Goal: Communication & Community: Answer question/provide support

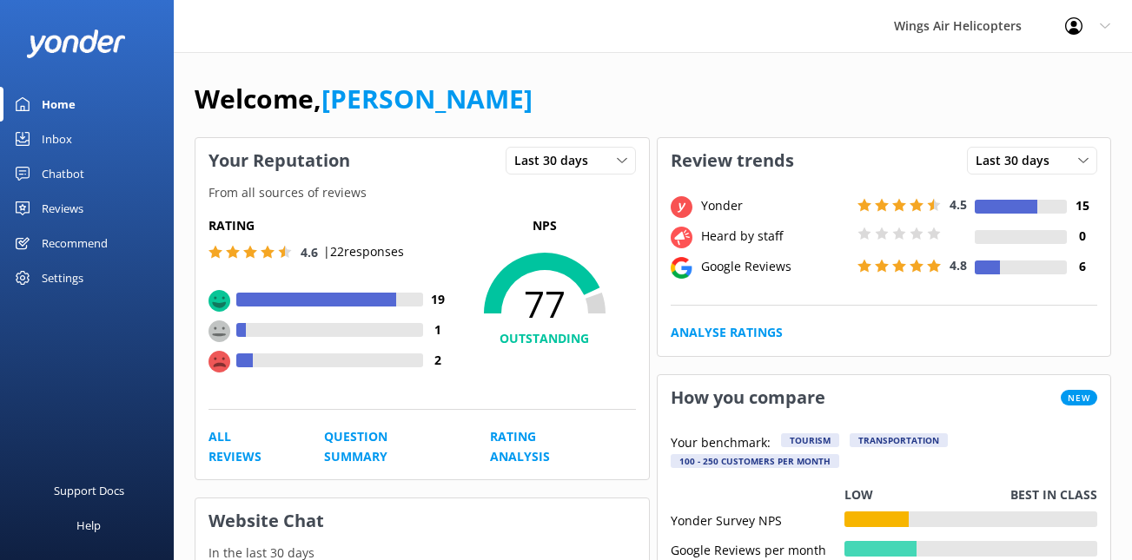
click at [63, 212] on div "Reviews" at bounding box center [63, 208] width 42 height 35
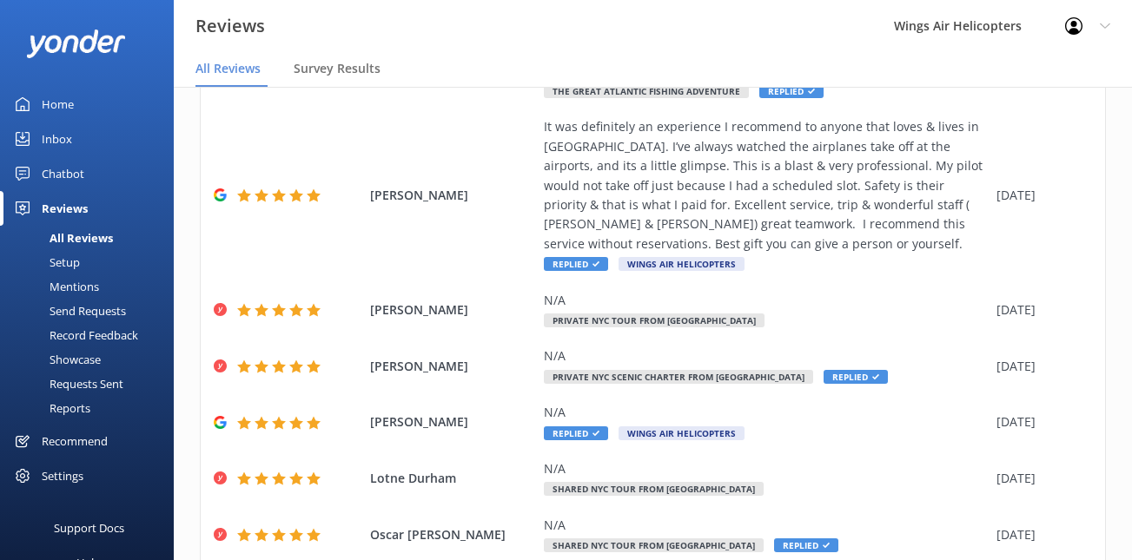
scroll to position [474, 0]
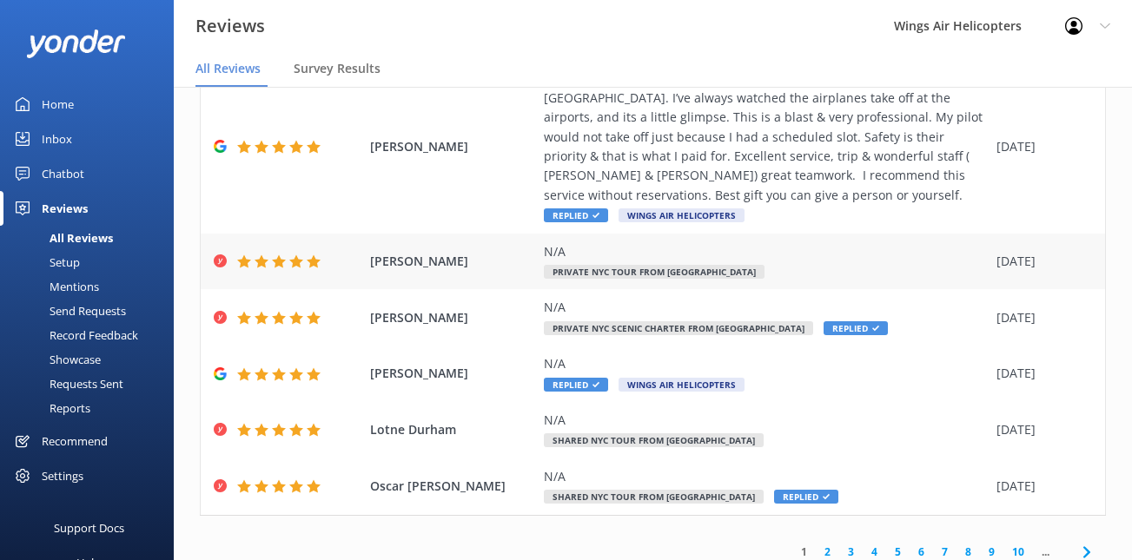
click at [750, 260] on div "N/A" at bounding box center [766, 251] width 444 height 19
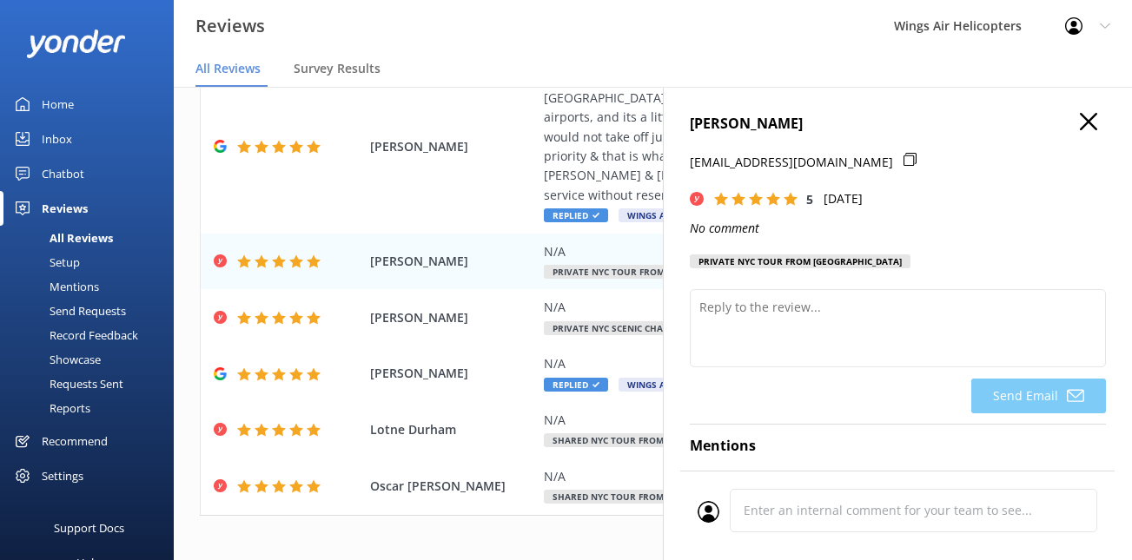
click at [1098, 116] on h4 "[PERSON_NAME]" at bounding box center [898, 124] width 416 height 23
click at [1096, 113] on icon "button" at bounding box center [1088, 121] width 17 height 17
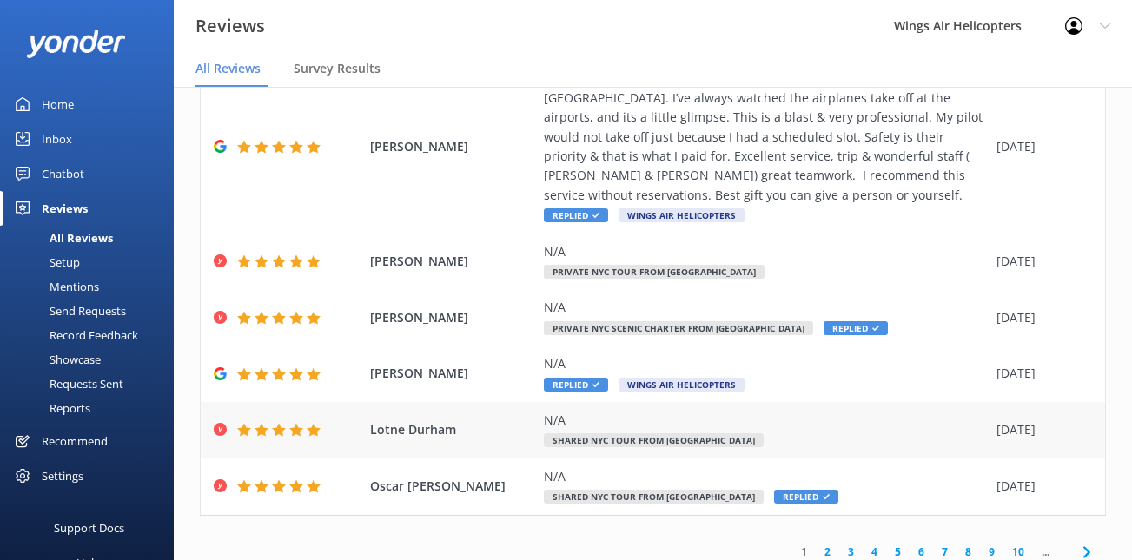
click at [758, 414] on div "N/A" at bounding box center [766, 420] width 444 height 19
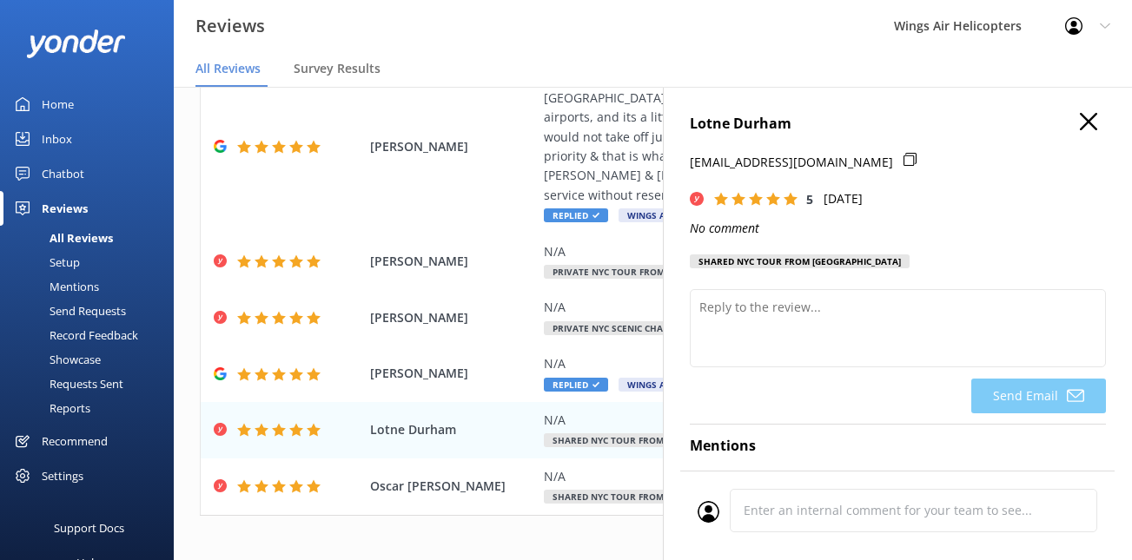
click at [1088, 115] on icon "button" at bounding box center [1088, 121] width 17 height 17
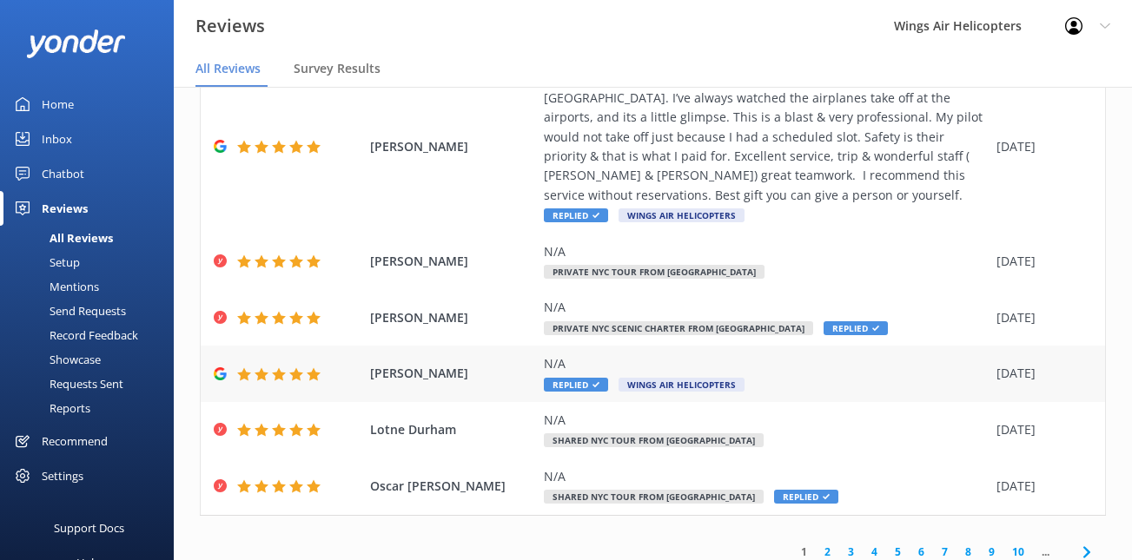
scroll to position [486, 0]
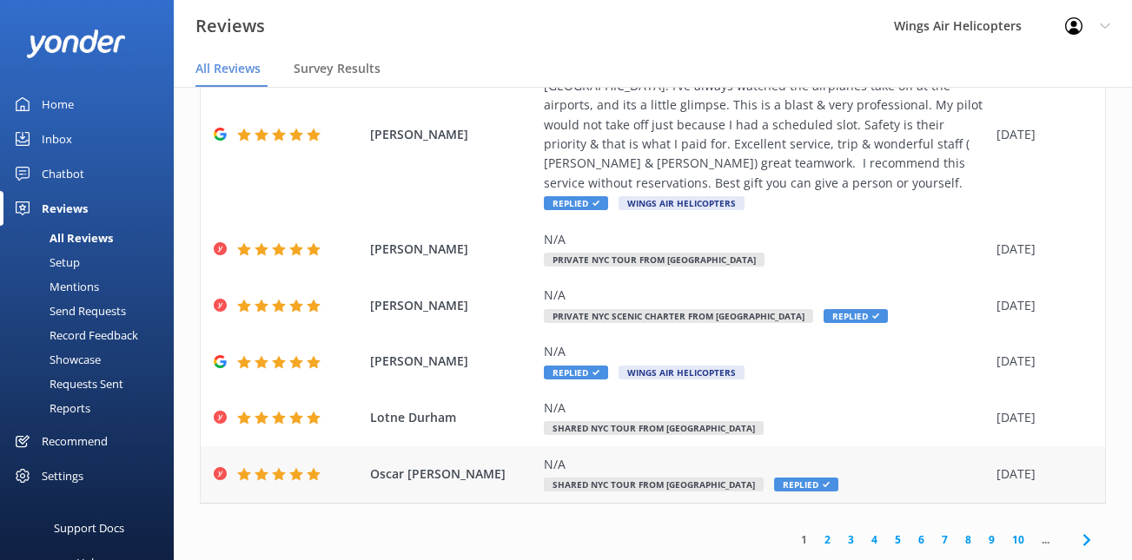
click at [660, 481] on span "Shared NYC Tour from [GEOGRAPHIC_DATA]" at bounding box center [654, 485] width 220 height 14
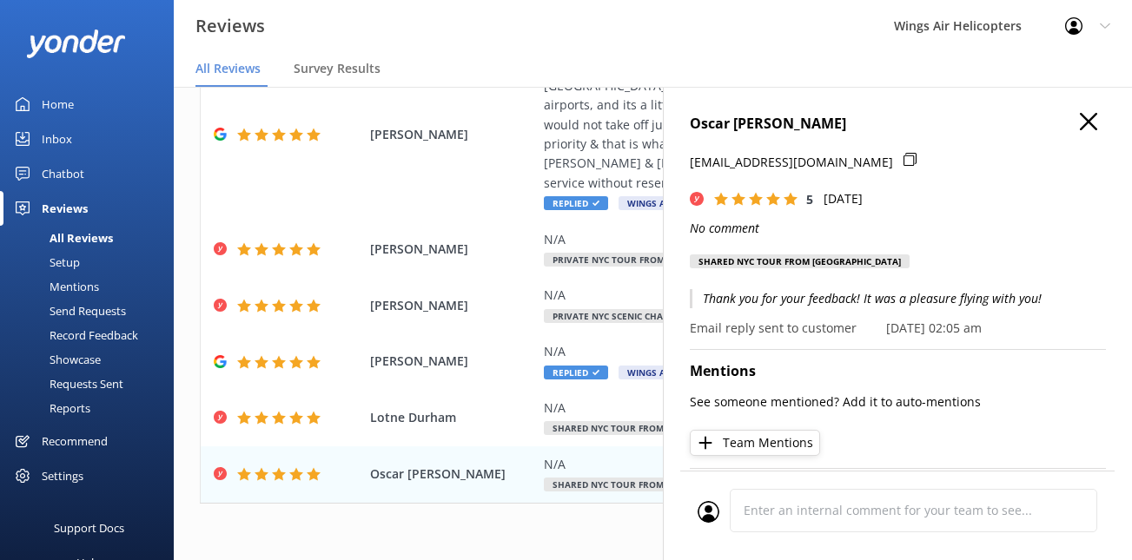
click at [757, 301] on p "Thank you for your feedback! It was a pleasure flying with you!" at bounding box center [898, 298] width 416 height 19
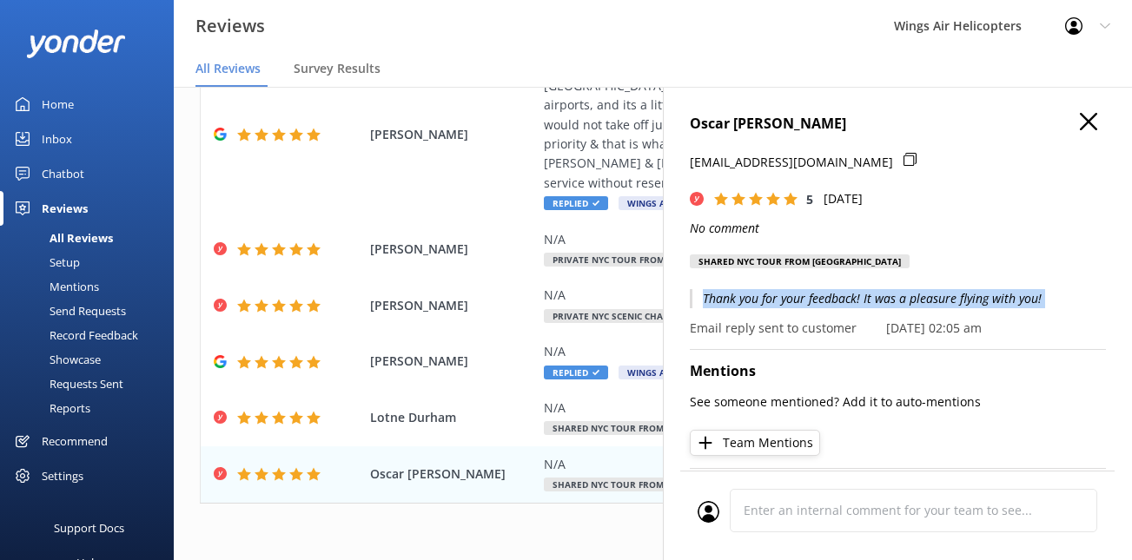
click at [757, 301] on p "Thank you for your feedback! It was a pleasure flying with you!" at bounding box center [898, 298] width 416 height 19
copy p "Thank you for your feedback! It was a pleasure flying with you!"
click at [1090, 127] on icon "button" at bounding box center [1088, 121] width 17 height 17
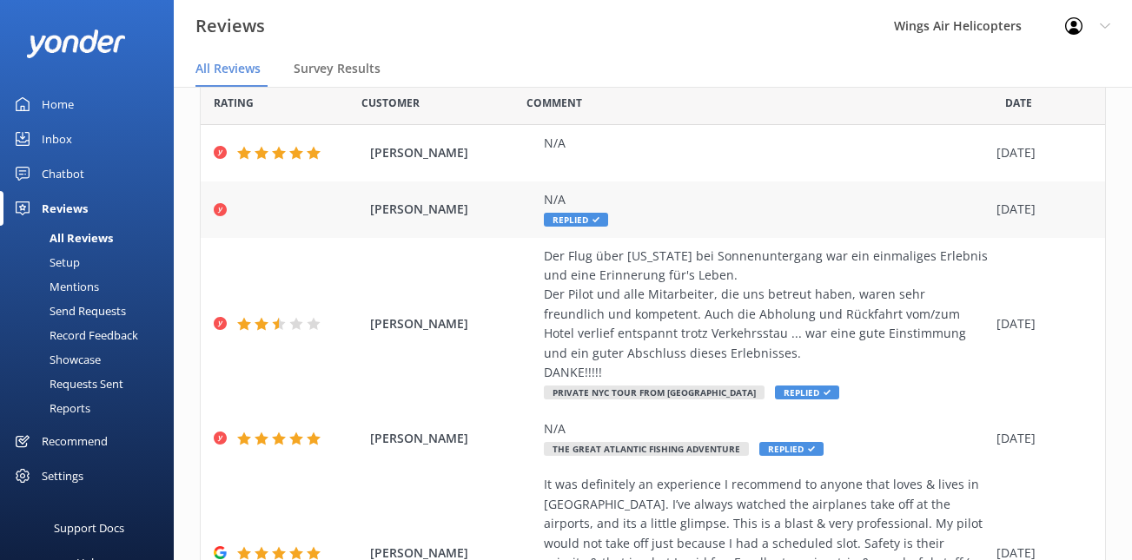
scroll to position [7, 0]
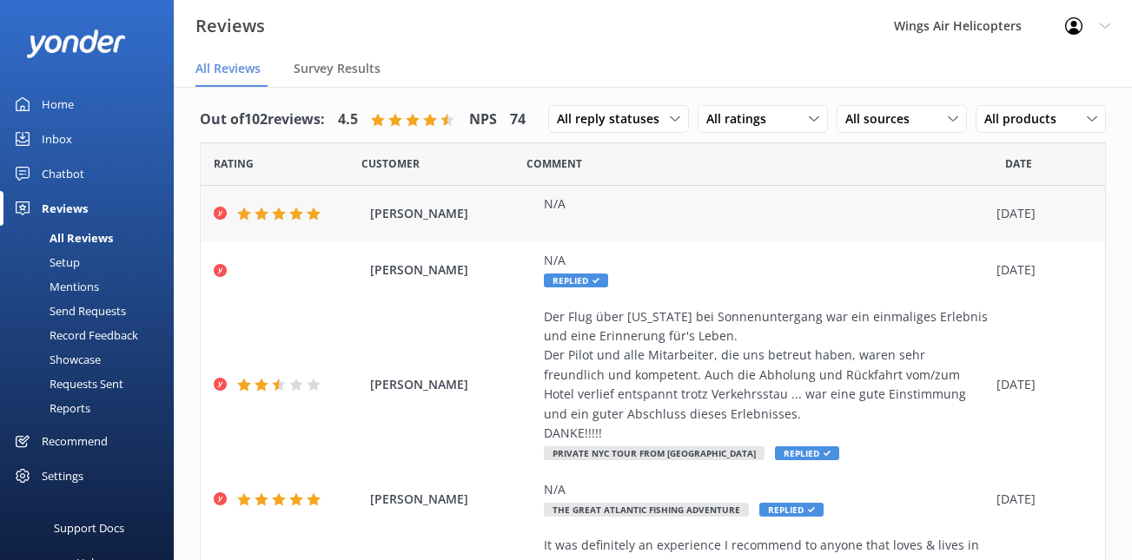
click at [691, 224] on div "N/A" at bounding box center [766, 214] width 444 height 39
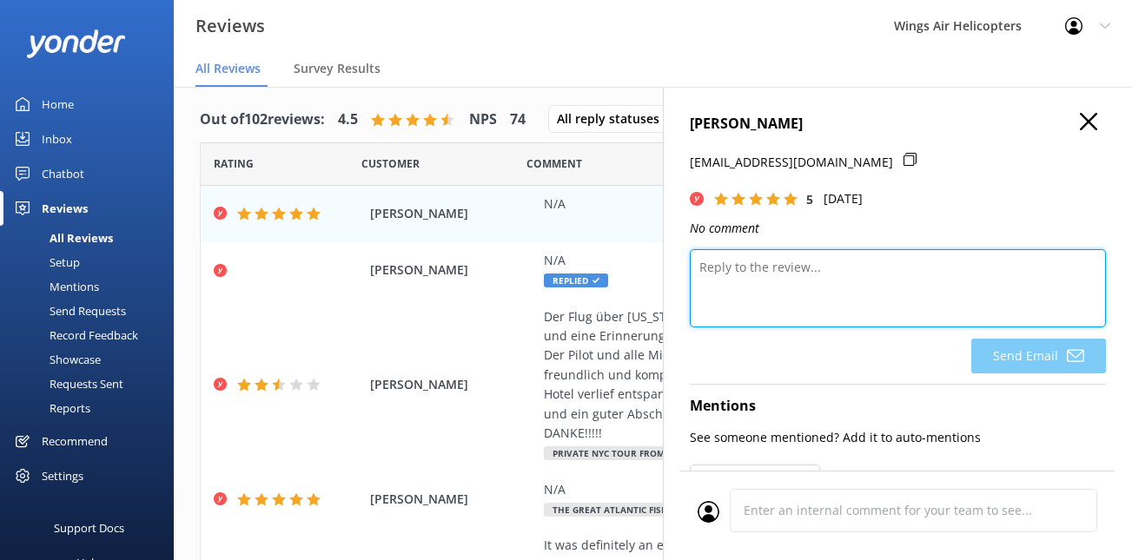
click at [780, 307] on textarea at bounding box center [898, 288] width 416 height 78
paste textarea "Thank you for your feedback! It was a pleasure flying with you!"
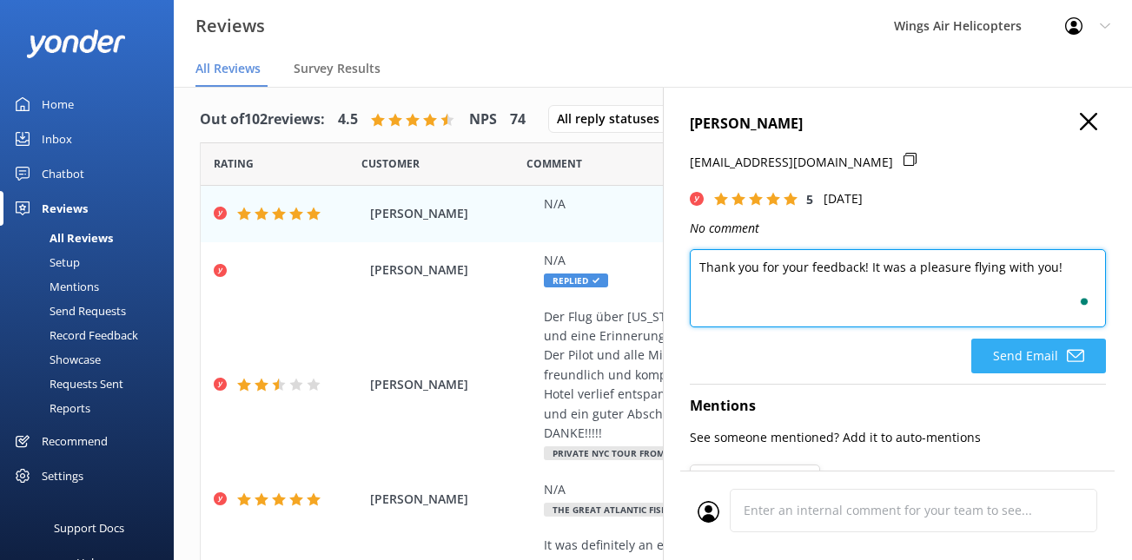
type textarea "Thank you for your feedback! It was a pleasure flying with you!"
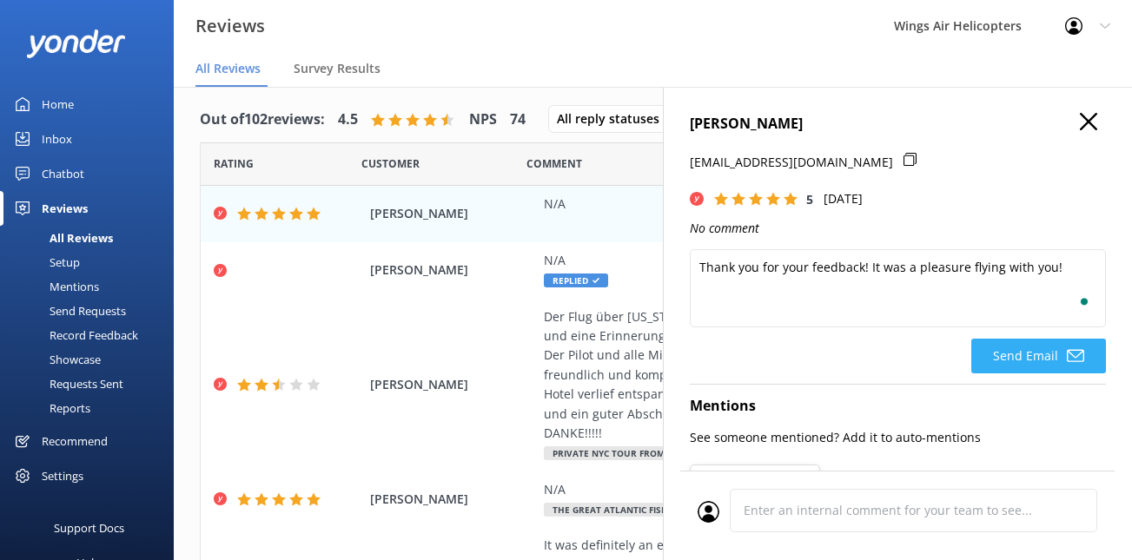
click at [1018, 354] on button "Send Email" at bounding box center [1038, 356] width 135 height 35
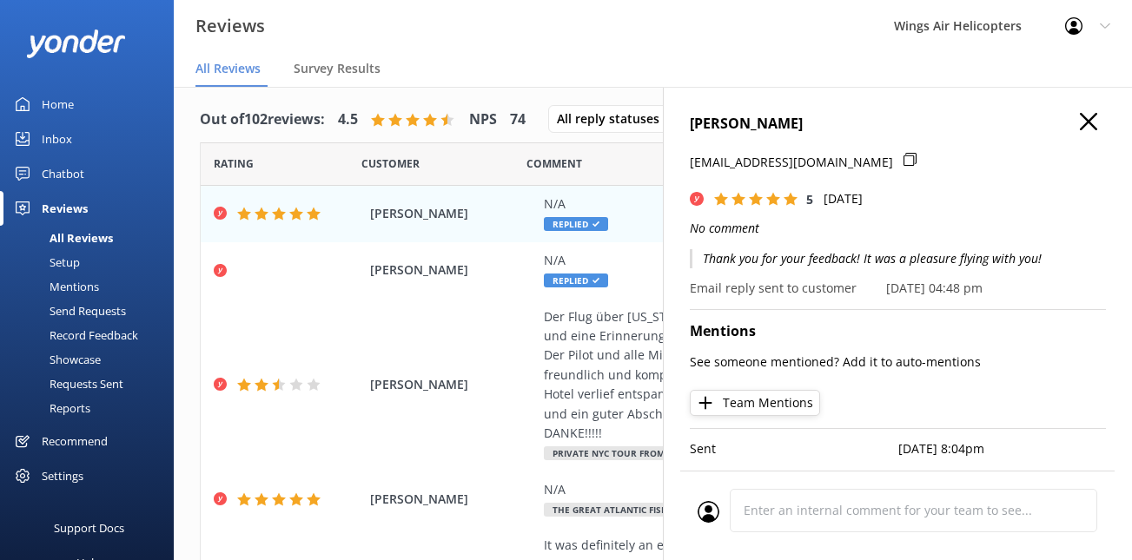
click at [1095, 119] on icon "button" at bounding box center [1088, 121] width 17 height 17
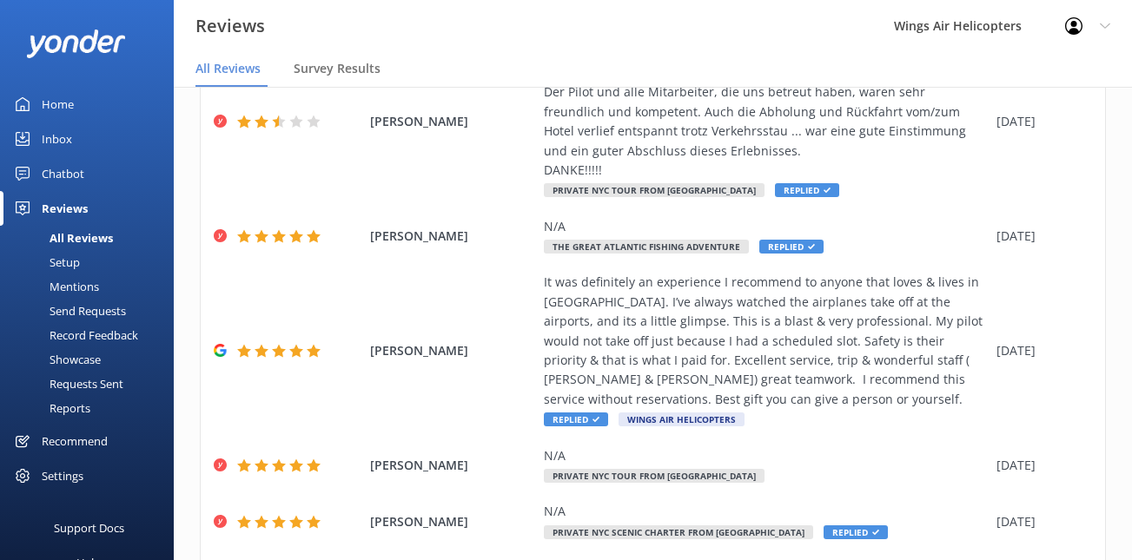
scroll to position [288, 0]
